Goal: Transaction & Acquisition: Purchase product/service

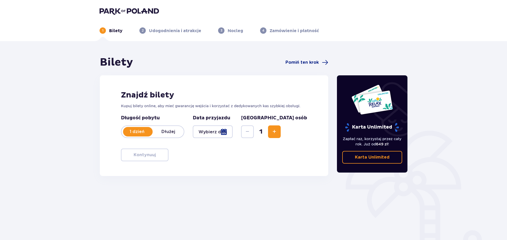
type input "[DATE]"
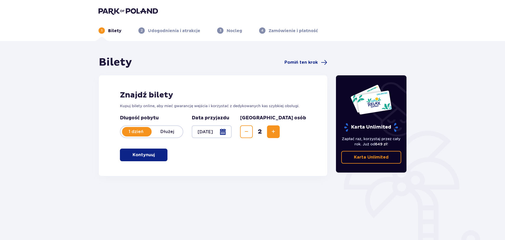
click at [158, 154] on span "button" at bounding box center [156, 155] width 6 height 6
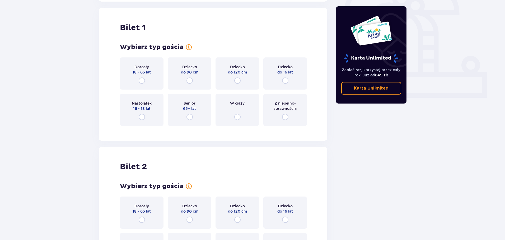
scroll to position [176, 0]
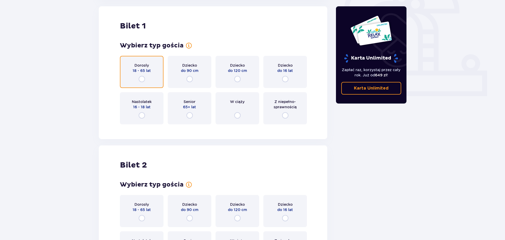
click at [142, 79] on input "radio" at bounding box center [142, 79] width 6 height 6
radio input "true"
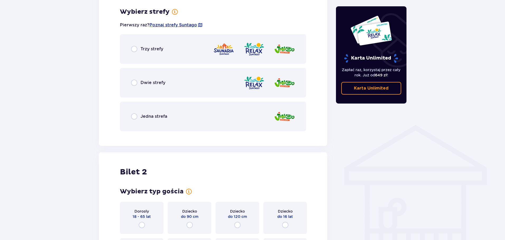
scroll to position [305, 0]
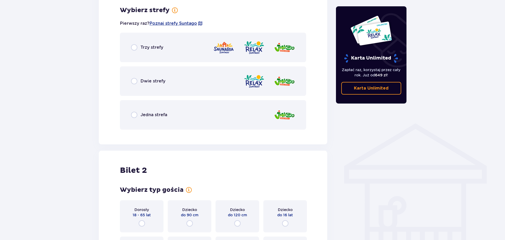
click at [145, 45] on p "Trzy strefy" at bounding box center [151, 48] width 23 height 6
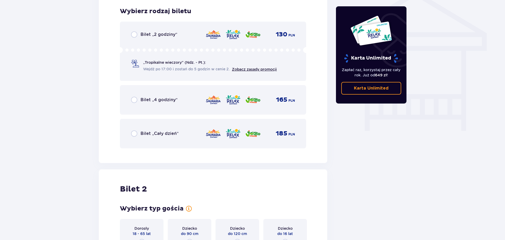
scroll to position [439, 0]
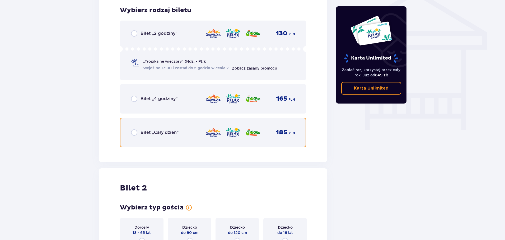
click at [133, 130] on input "radio" at bounding box center [134, 133] width 6 height 6
radio input "true"
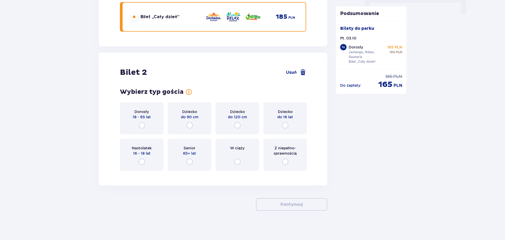
scroll to position [557, 0]
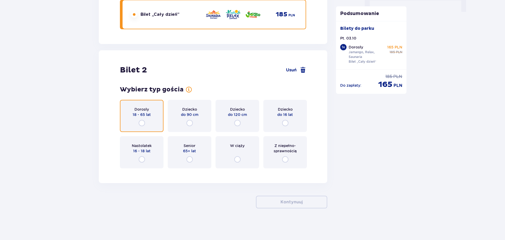
click at [139, 124] on input "radio" at bounding box center [142, 123] width 6 height 6
radio input "true"
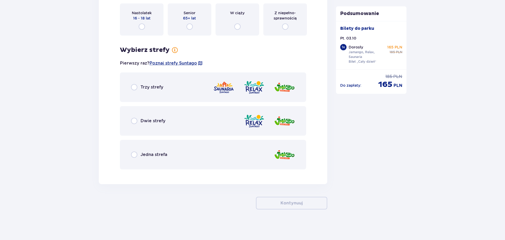
scroll to position [692, 0]
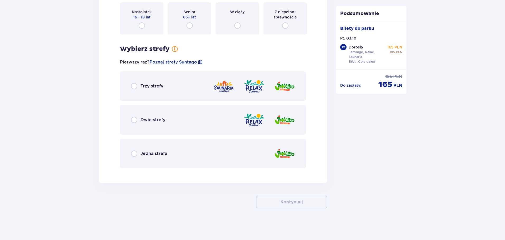
click at [157, 85] on p "Trzy strefy" at bounding box center [151, 86] width 23 height 6
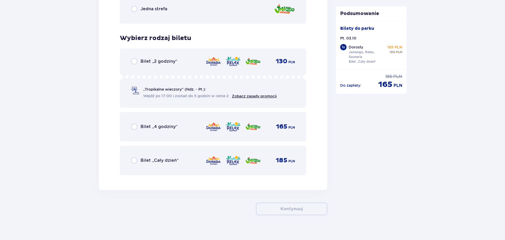
scroll to position [843, 0]
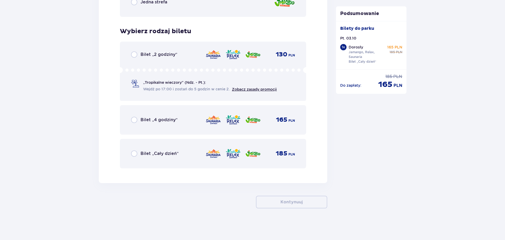
click at [165, 155] on p "Bilet „Cały dzień”" at bounding box center [159, 154] width 38 height 6
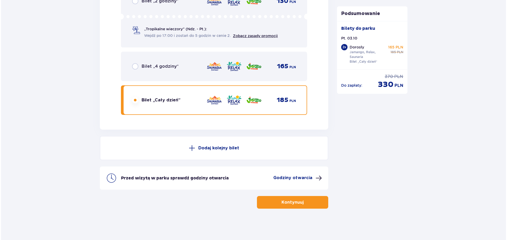
scroll to position [897, 0]
drag, startPoint x: 385, startPoint y: 48, endPoint x: 392, endPoint y: 47, distance: 6.9
click at [392, 47] on div "Dorosły Jamango, Relax, Saunaria Bilet „Cały dzień” 165 PLN 185 PLN" at bounding box center [375, 55] width 54 height 20
click at [392, 47] on p "165 PLN" at bounding box center [394, 47] width 15 height 5
click at [288, 177] on p "Godziny otwarcia" at bounding box center [291, 178] width 39 height 6
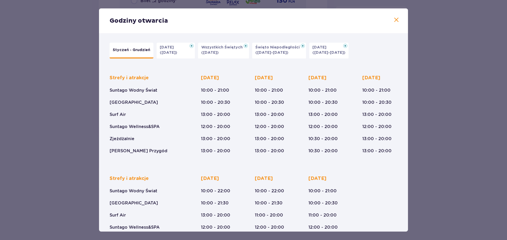
click at [395, 17] on span at bounding box center [396, 20] width 6 height 6
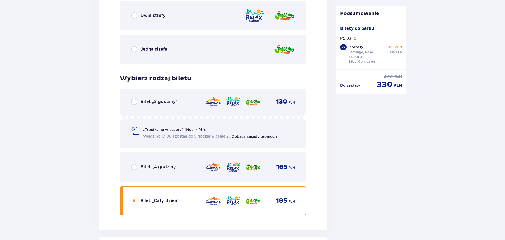
scroll to position [792, 0]
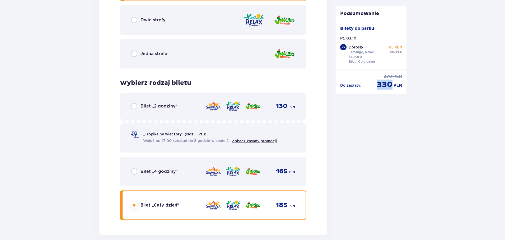
drag, startPoint x: 380, startPoint y: 86, endPoint x: 422, endPoint y: 87, distance: 42.8
click at [319, 102] on div "Bilet 2 Usuń Wybierz typ gościa Dorosły 18 - 65 lat Dziecko do 90 cm Dziecko do…" at bounding box center [213, 25] width 228 height 419
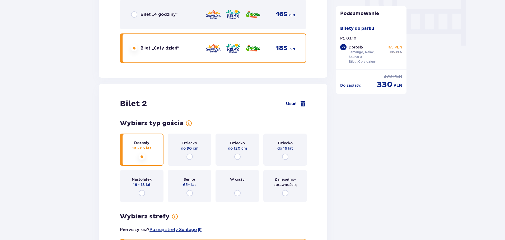
scroll to position [470, 0]
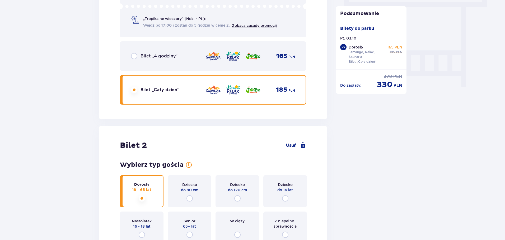
drag, startPoint x: 420, startPoint y: 158, endPoint x: 402, endPoint y: 125, distance: 37.8
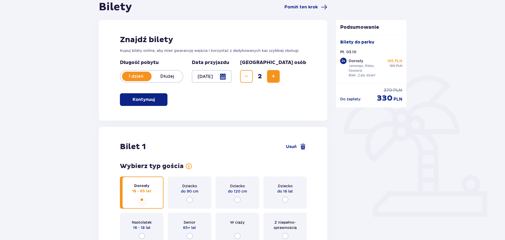
scroll to position [0, 0]
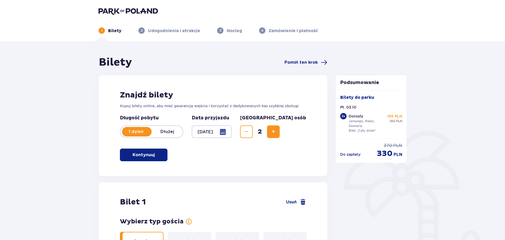
drag, startPoint x: 389, startPoint y: 148, endPoint x: 360, endPoint y: 126, distance: 36.2
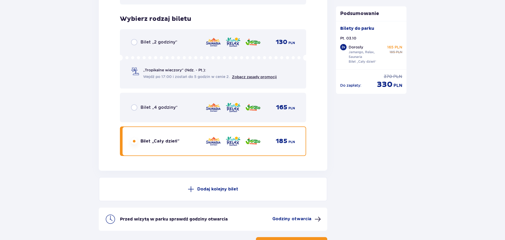
scroll to position [897, 0]
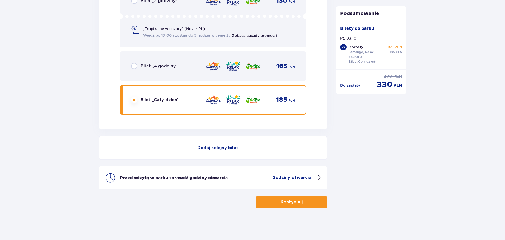
drag, startPoint x: 144, startPoint y: 86, endPoint x: 210, endPoint y: 153, distance: 94.4
click at [293, 203] on p "Kontynuuj" at bounding box center [291, 203] width 22 height 6
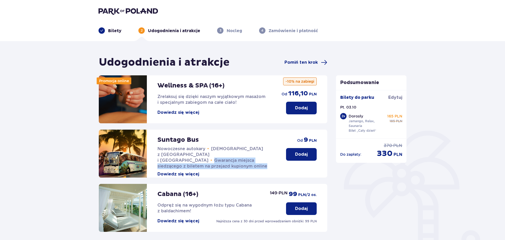
drag, startPoint x: 200, startPoint y: 157, endPoint x: 235, endPoint y: 154, distance: 35.2
click at [244, 159] on p "Nowoczesne autokary • Kursy z [GEOGRAPHIC_DATA] i [GEOGRAPHIC_DATA] • Gwarancja…" at bounding box center [216, 157] width 118 height 23
drag, startPoint x: 235, startPoint y: 154, endPoint x: 228, endPoint y: 155, distance: 6.7
click at [234, 158] on span "Gwarancja miejsca siedzącego z biletem na przejazd kupionym online" at bounding box center [212, 163] width 110 height 11
click at [161, 164] on p "Nowoczesne autokary • Kursy z [GEOGRAPHIC_DATA] i [GEOGRAPHIC_DATA] • Gwarancja…" at bounding box center [216, 157] width 118 height 23
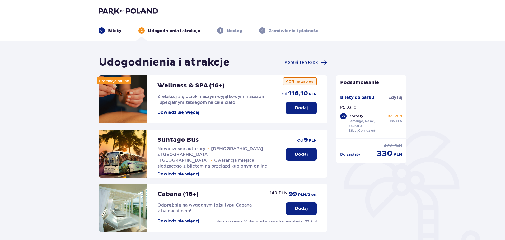
click at [169, 160] on span "Gwarancja miejsca siedzącego z biletem na przejazd kupionym online" at bounding box center [212, 163] width 110 height 11
click at [200, 150] on span "Nowoczesne autokary" at bounding box center [181, 148] width 48 height 5
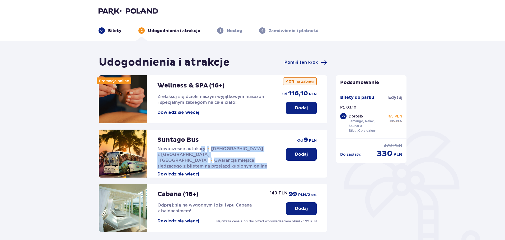
drag, startPoint x: 200, startPoint y: 150, endPoint x: 242, endPoint y: 158, distance: 43.2
click at [246, 161] on p "Nowoczesne autokary • Kursy z [GEOGRAPHIC_DATA] i [GEOGRAPHIC_DATA] • Gwarancja…" at bounding box center [216, 157] width 118 height 23
click at [231, 158] on span "Gwarancja miejsca siedzącego z biletem na przejazd kupionym online" at bounding box center [212, 163] width 110 height 11
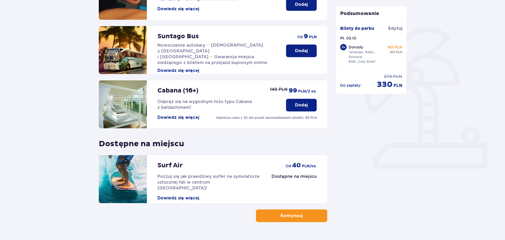
scroll to position [106, 0]
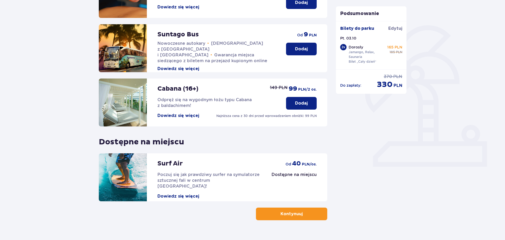
click at [300, 217] on span "button" at bounding box center [303, 214] width 6 height 6
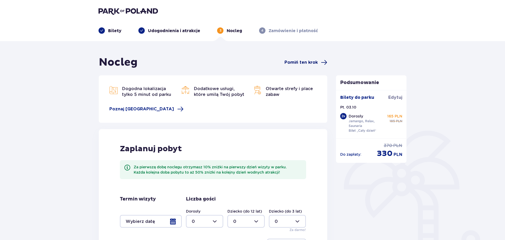
click at [306, 62] on span "Pomiń ten krok" at bounding box center [300, 63] width 33 height 6
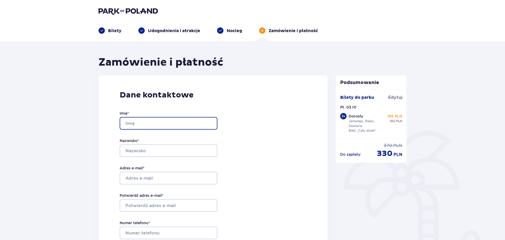
click at [203, 120] on input "Imię *" at bounding box center [169, 123] width 98 height 13
type input "[PERSON_NAME]"
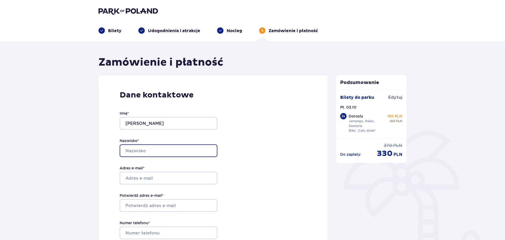
type input "[PERSON_NAME]"
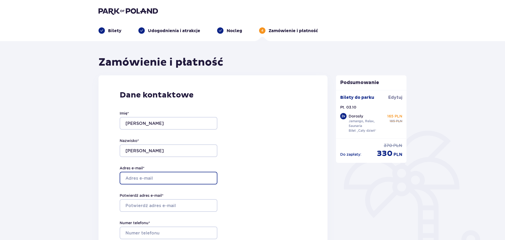
type input "[PERSON_NAME][EMAIL_ADDRESS][DOMAIN_NAME]"
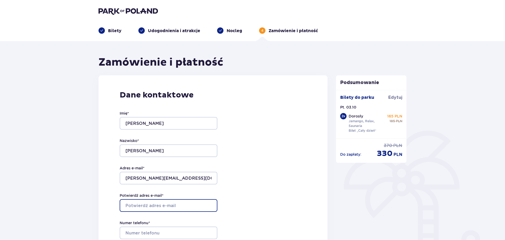
type input "[PERSON_NAME][EMAIL_ADDRESS][DOMAIN_NAME]"
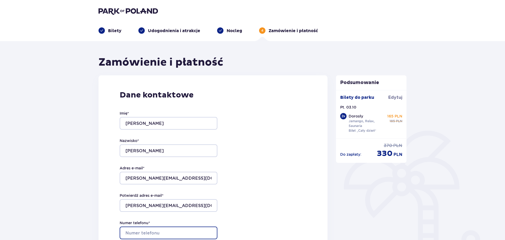
type input "690353323"
